Goal: Task Accomplishment & Management: Complete application form

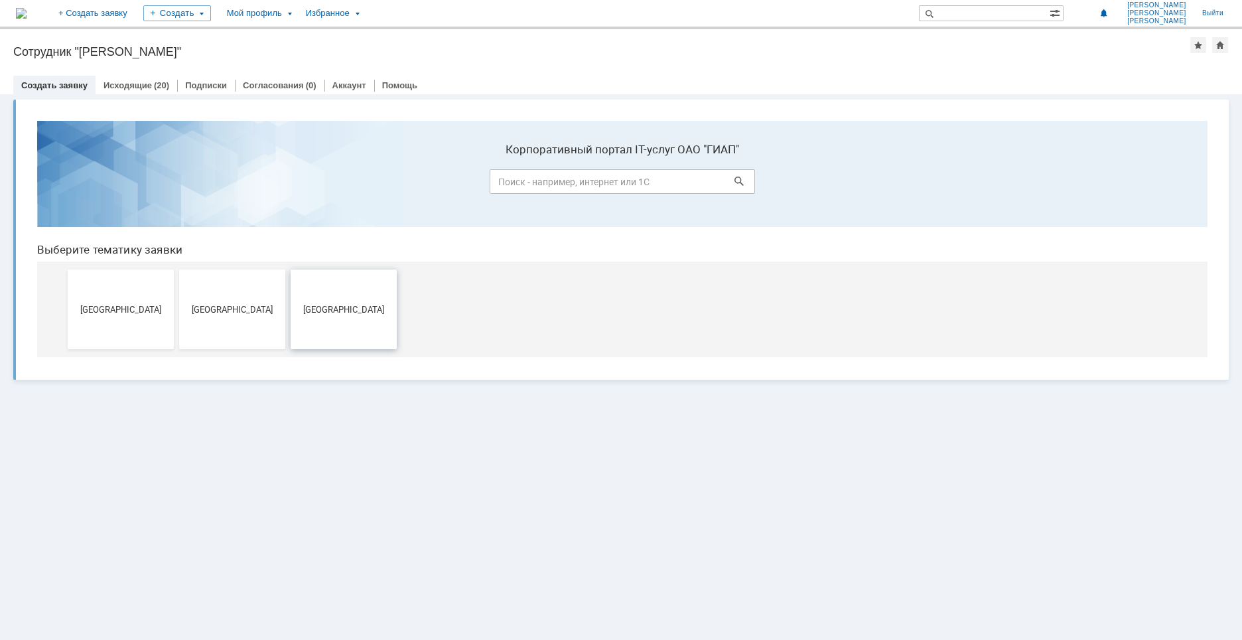
click at [341, 310] on span "[GEOGRAPHIC_DATA]" at bounding box center [344, 309] width 98 height 10
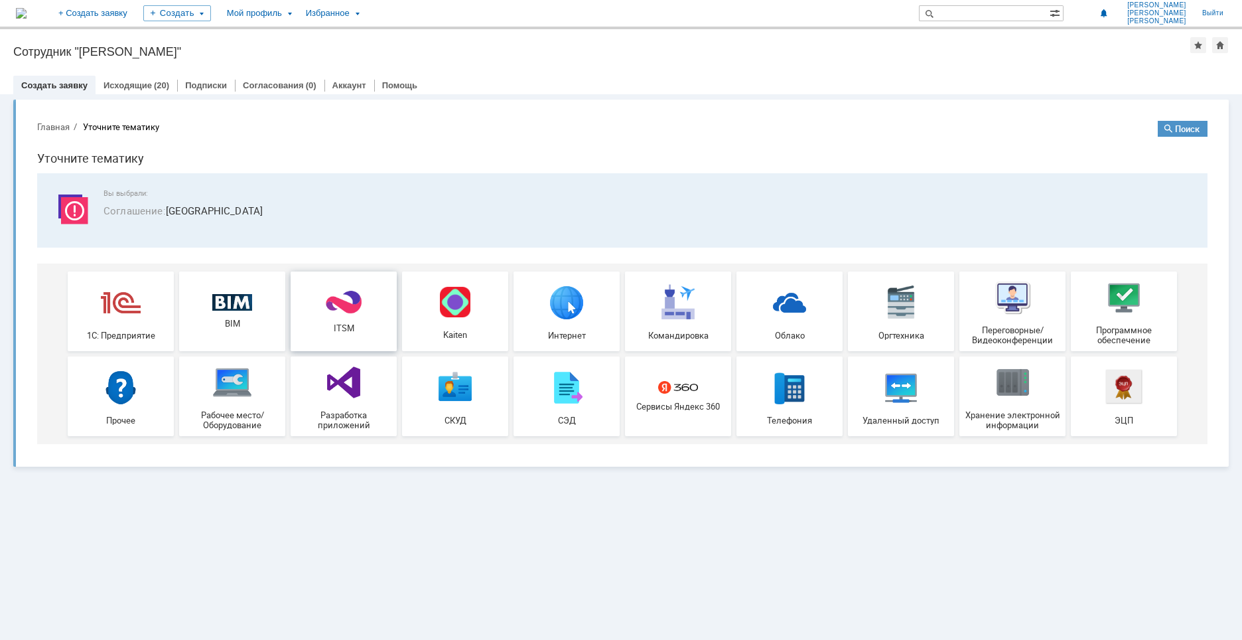
click at [370, 309] on div "ITSM" at bounding box center [344, 311] width 98 height 44
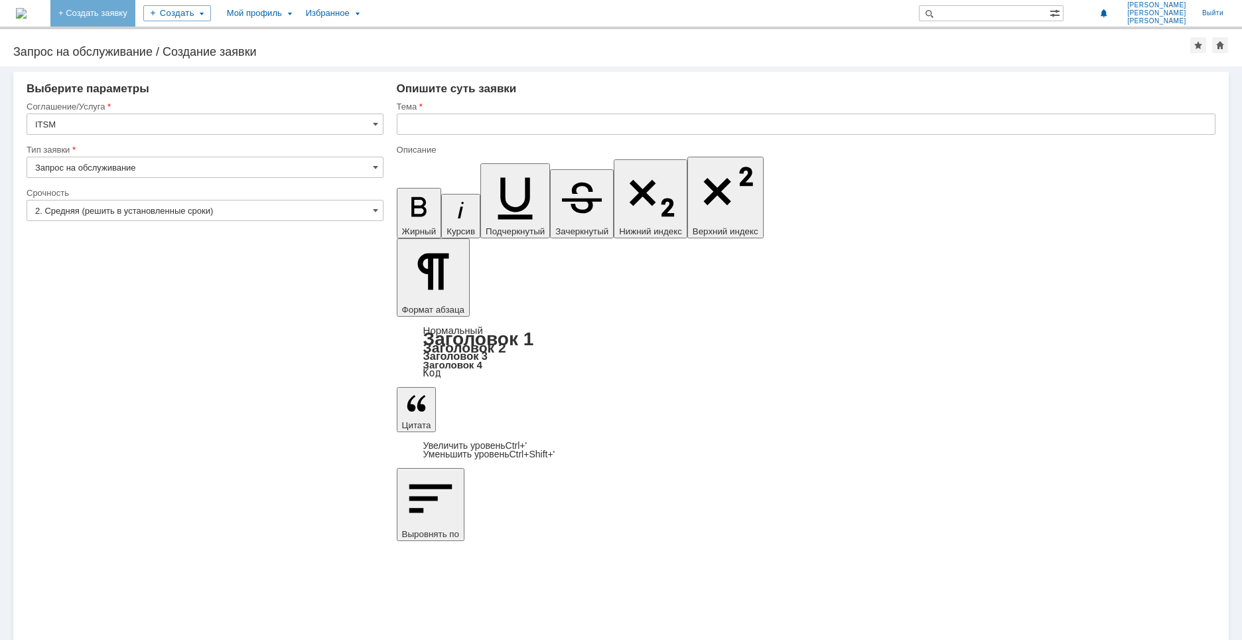
click at [117, 15] on link "+ Создать заявку" at bounding box center [92, 13] width 85 height 27
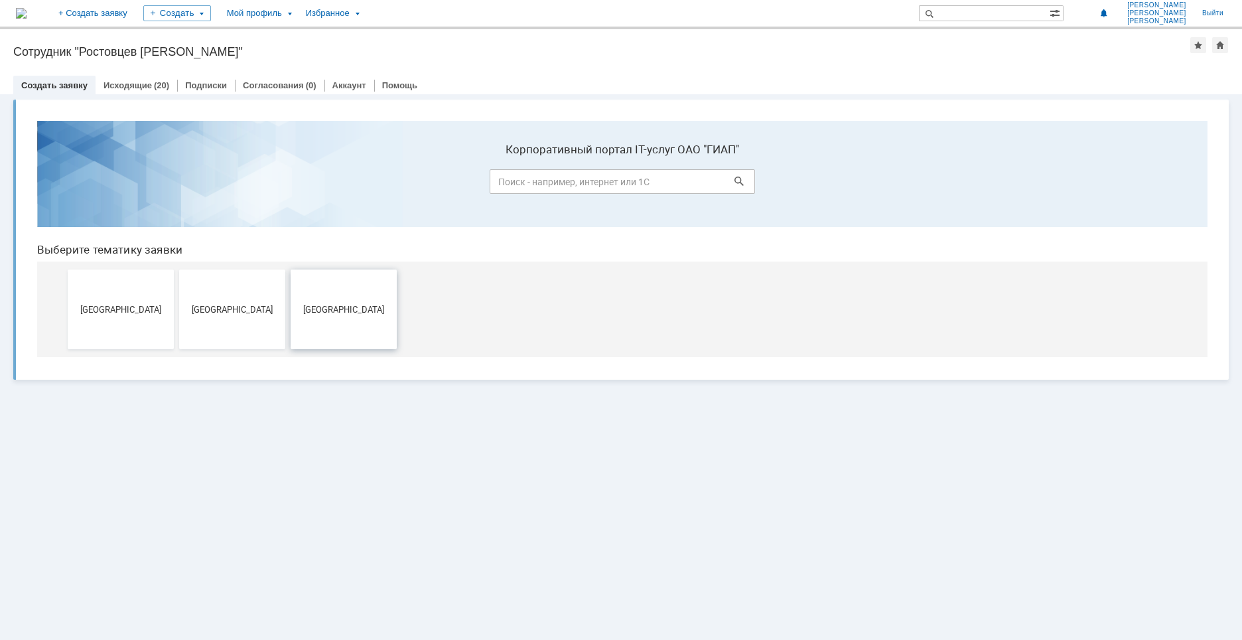
click at [326, 319] on button "[GEOGRAPHIC_DATA]" at bounding box center [344, 309] width 106 height 80
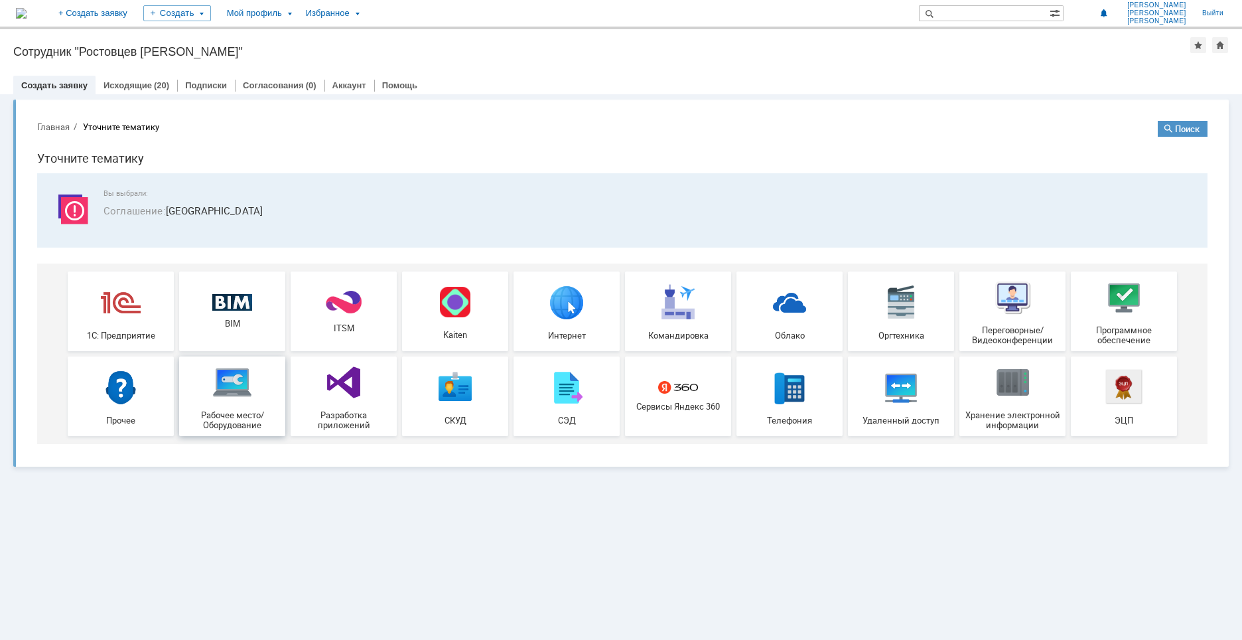
click at [274, 403] on div "Рабочее место/Оборудование" at bounding box center [232, 396] width 98 height 68
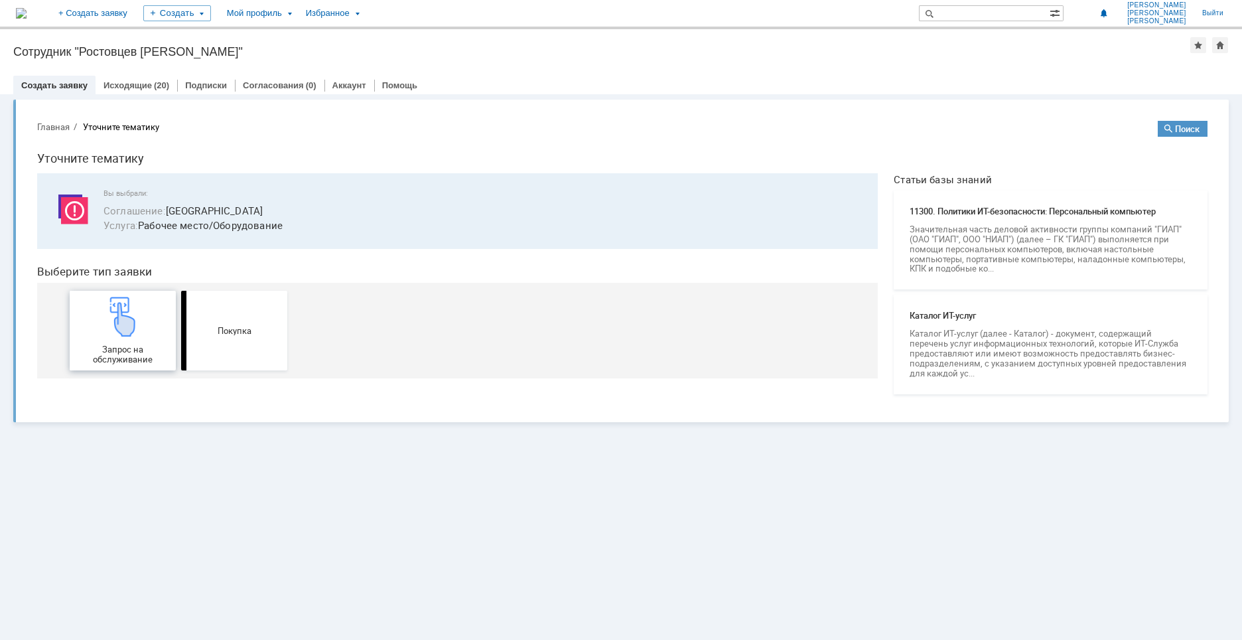
click at [149, 332] on div "Запрос на обслуживание" at bounding box center [123, 331] width 98 height 68
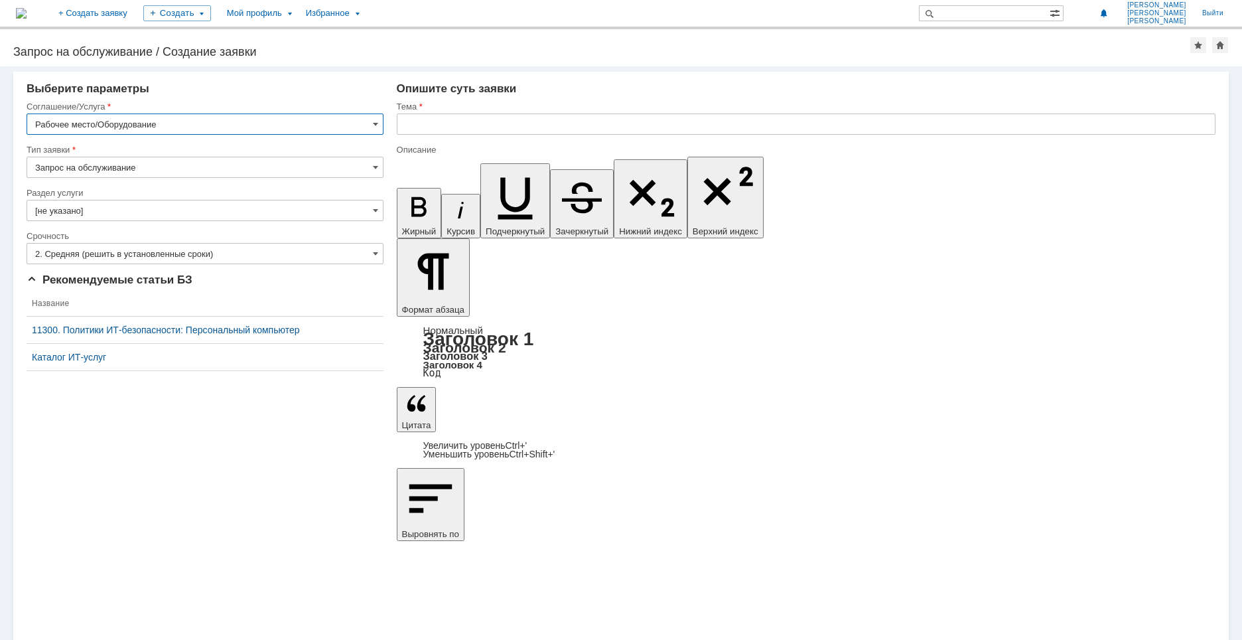
click at [169, 210] on input "[не указано]" at bounding box center [205, 210] width 357 height 21
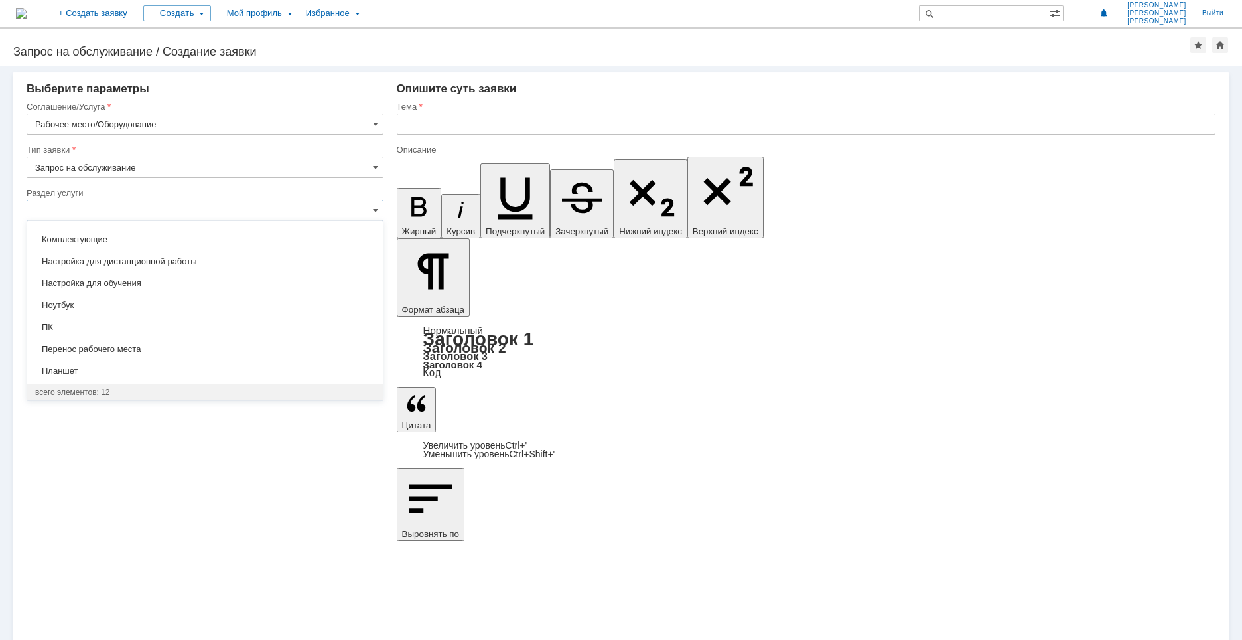
scroll to position [60, 0]
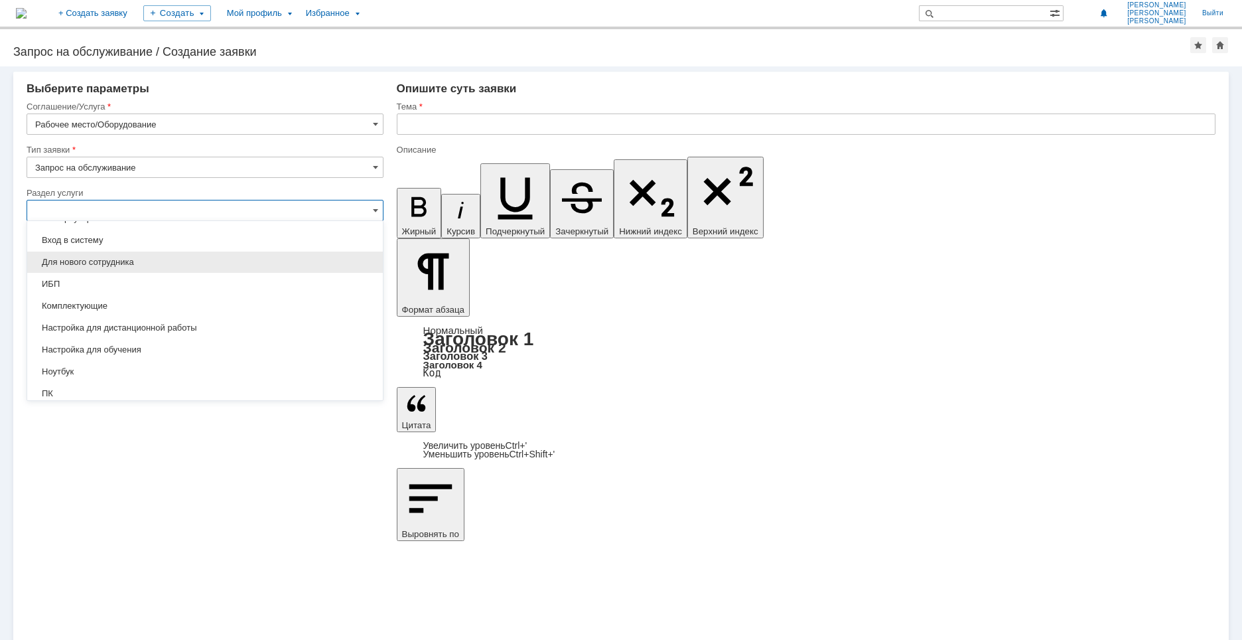
click at [186, 263] on span "Для нового сотрудника" at bounding box center [205, 262] width 340 height 11
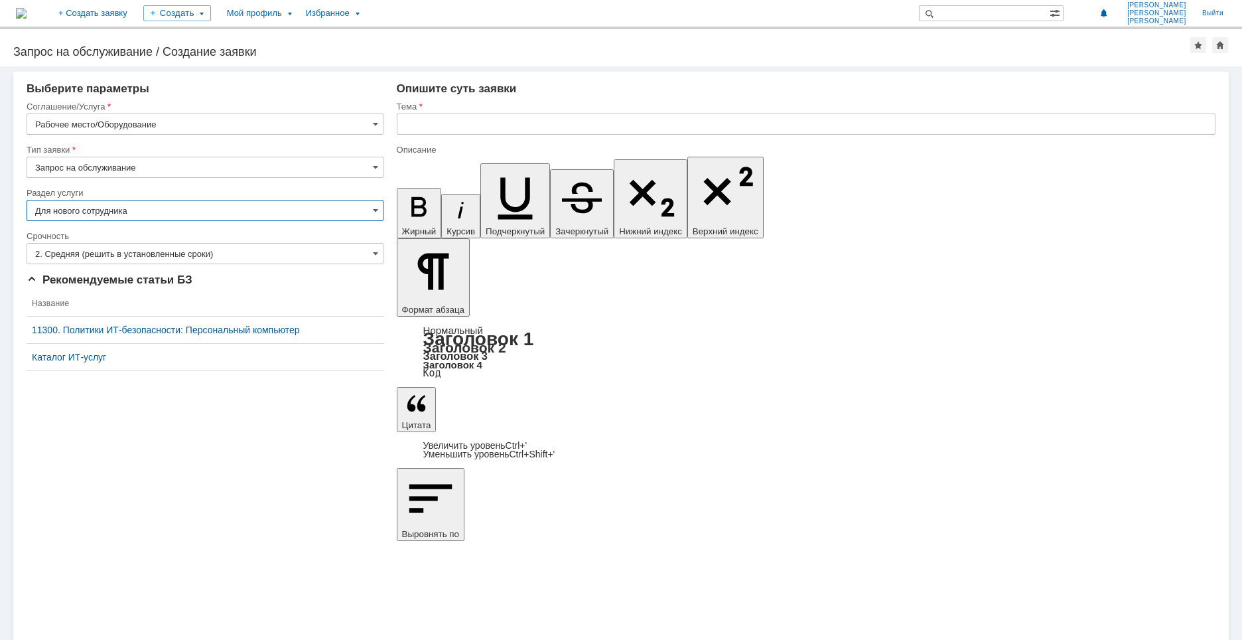
type input "Для нового сотрудника"
click at [265, 253] on input "2. Средняя (решить в установленные сроки)" at bounding box center [205, 253] width 357 height 21
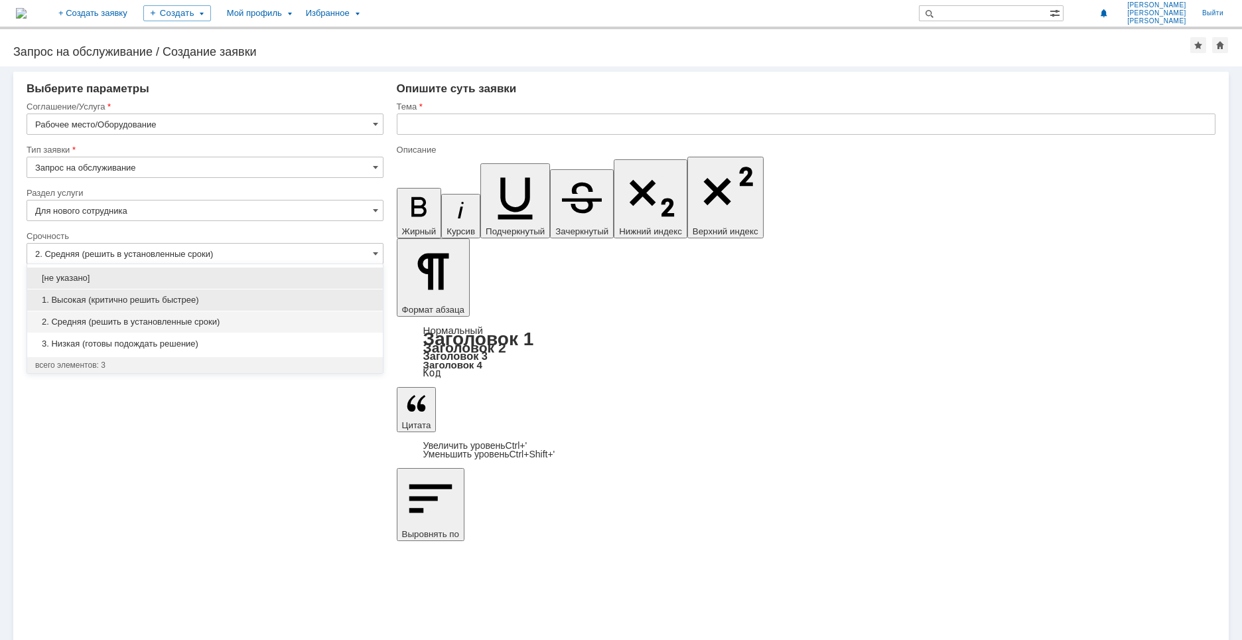
click at [250, 304] on span "1. Высокая (критично решить быстрее)" at bounding box center [205, 300] width 340 height 11
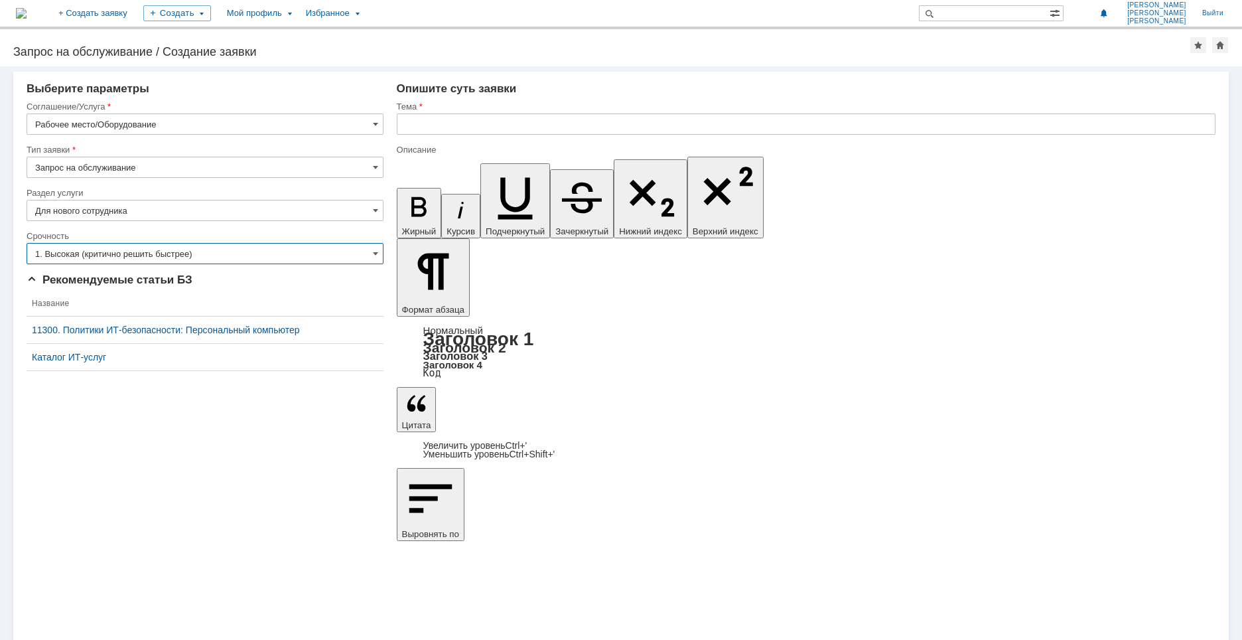
type input "1. Высокая (критично решить быстрее)"
click at [535, 131] on input "text" at bounding box center [806, 123] width 819 height 21
type input "Рабочий ПК для Барышевой Л."
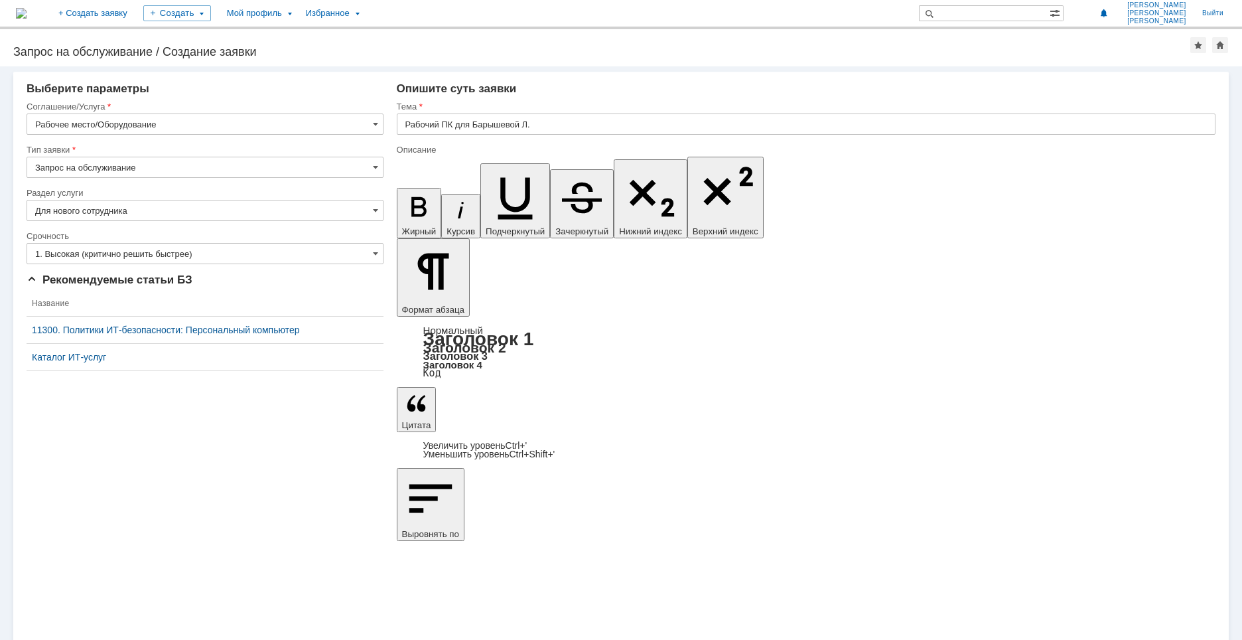
drag, startPoint x: 460, startPoint y: 4728, endPoint x: 614, endPoint y: 4734, distance: 154.7
